Goal: Information Seeking & Learning: Find specific fact

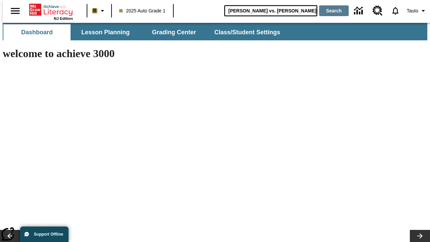
type input "[PERSON_NAME] vs. [PERSON_NAME]"
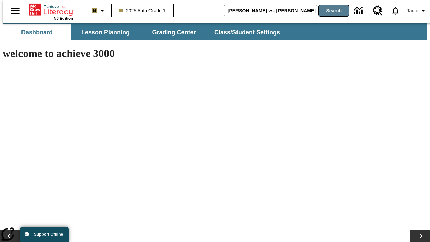
click at [330, 11] on button "Search" at bounding box center [334, 10] width 30 height 11
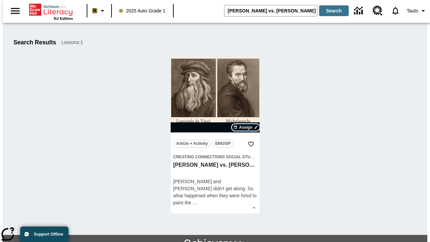
click at [246, 127] on span "Assign" at bounding box center [245, 127] width 13 height 6
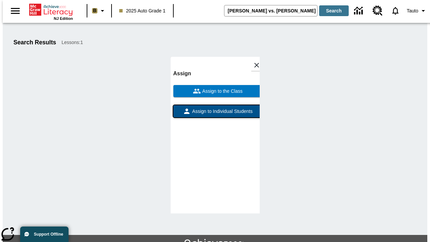
click at [215, 108] on span "Assign to Individual Students" at bounding box center [222, 111] width 62 height 7
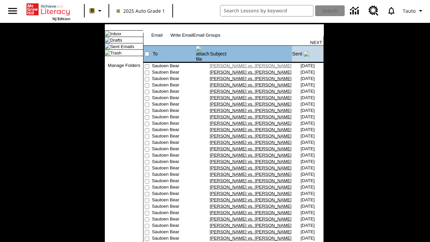
click at [239, 64] on link "[PERSON_NAME] vs. [PERSON_NAME]" at bounding box center [251, 65] width 82 height 5
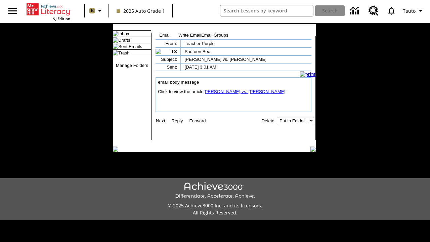
click at [240, 94] on link "[PERSON_NAME] vs. [PERSON_NAME]" at bounding box center [245, 91] width 82 height 5
